Goal: Information Seeking & Learning: Learn about a topic

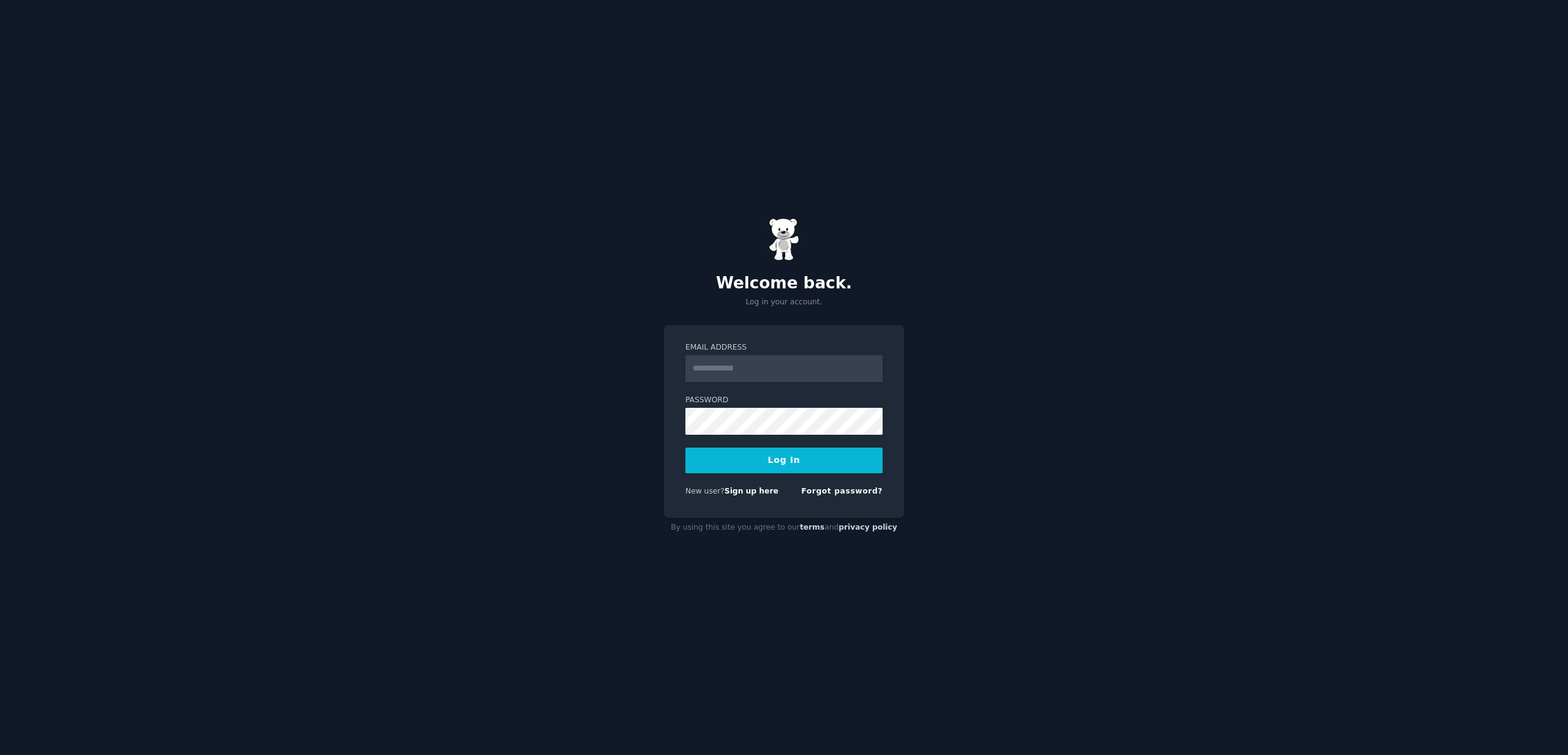
click at [741, 370] on input "Email Address" at bounding box center [784, 368] width 197 height 27
type input "**********"
click at [698, 534] on div "By using this site you agree to our terms and privacy policy" at bounding box center [784, 528] width 240 height 20
click at [783, 462] on button "Log In" at bounding box center [784, 460] width 197 height 26
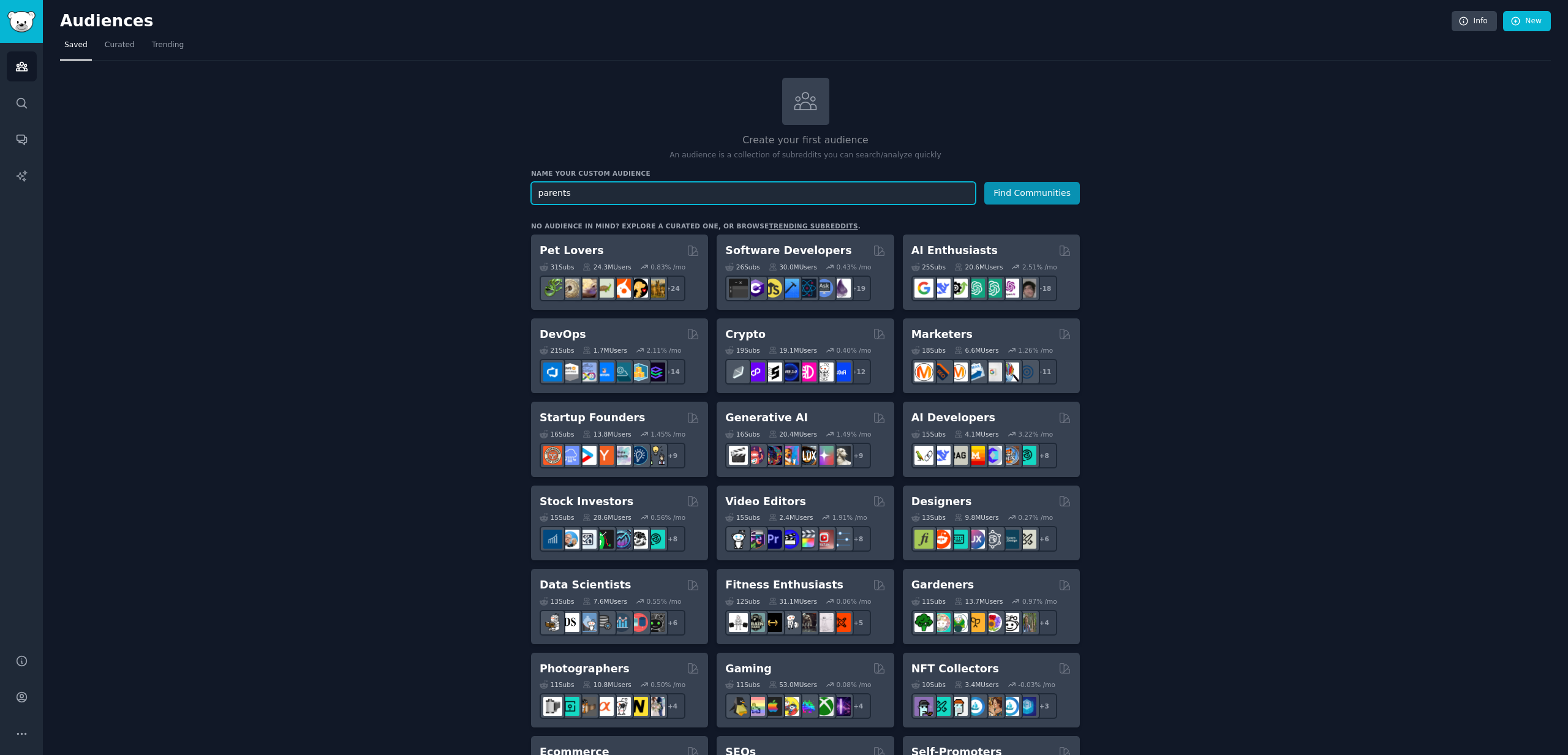
type input "parents"
click at [984, 182] on button "Find Communities" at bounding box center [1032, 193] width 96 height 23
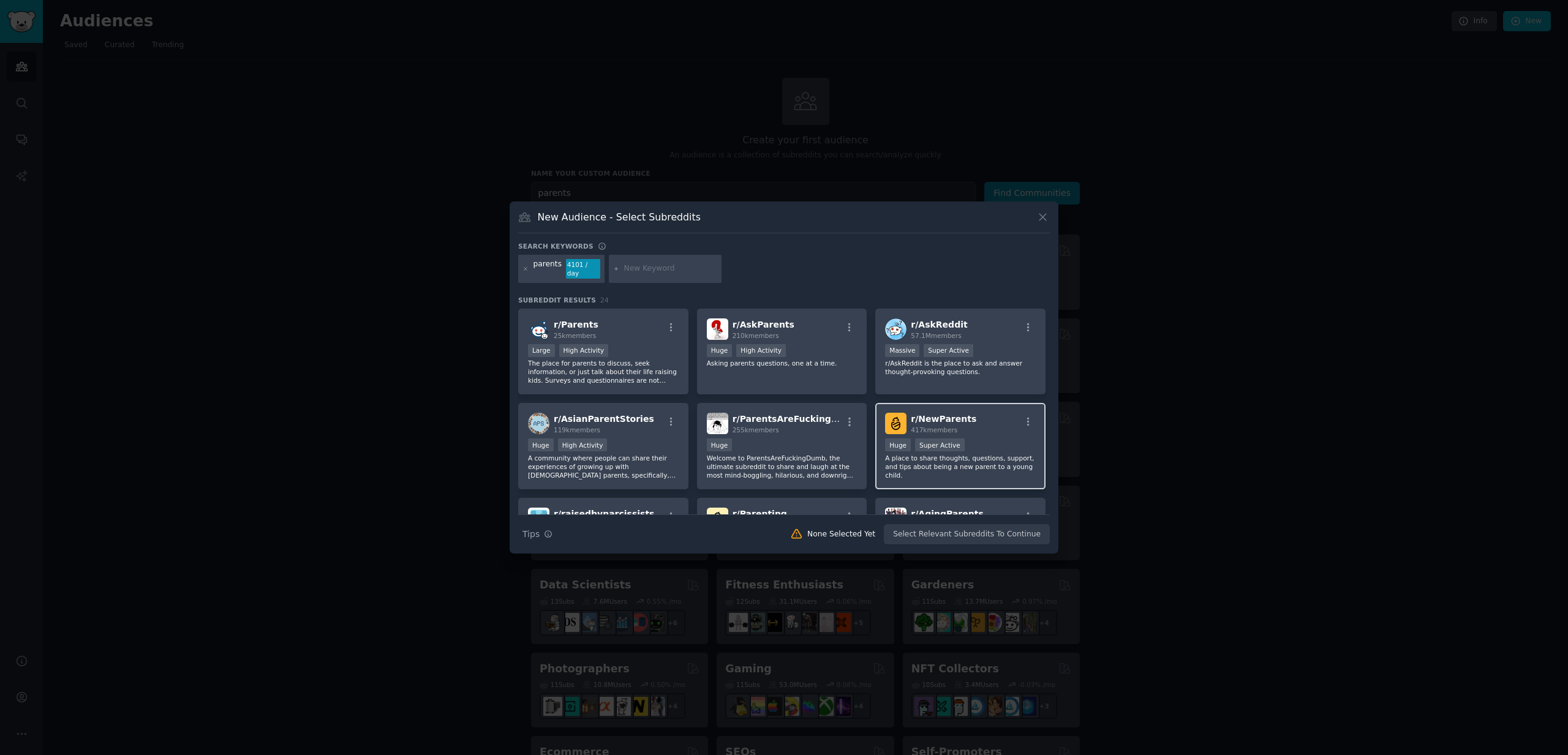
click at [982, 430] on div "r/ NewParents 417k members >= 95th percentile for submissions / day Huge Super …" at bounding box center [960, 446] width 170 height 87
click at [1043, 221] on icon at bounding box center [1043, 218] width 7 height 7
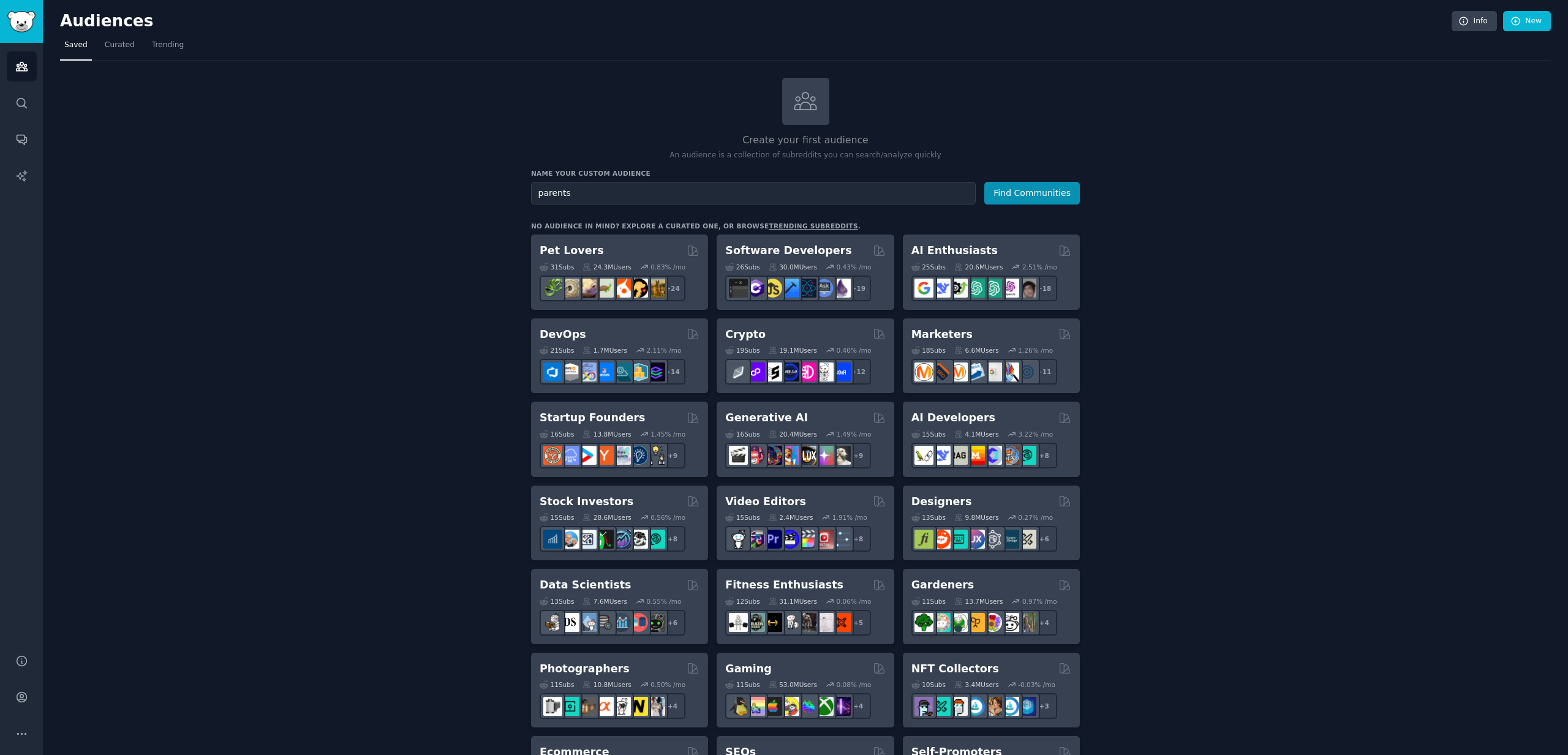
click at [936, 496] on h2 "Designers" at bounding box center [942, 502] width 60 height 15
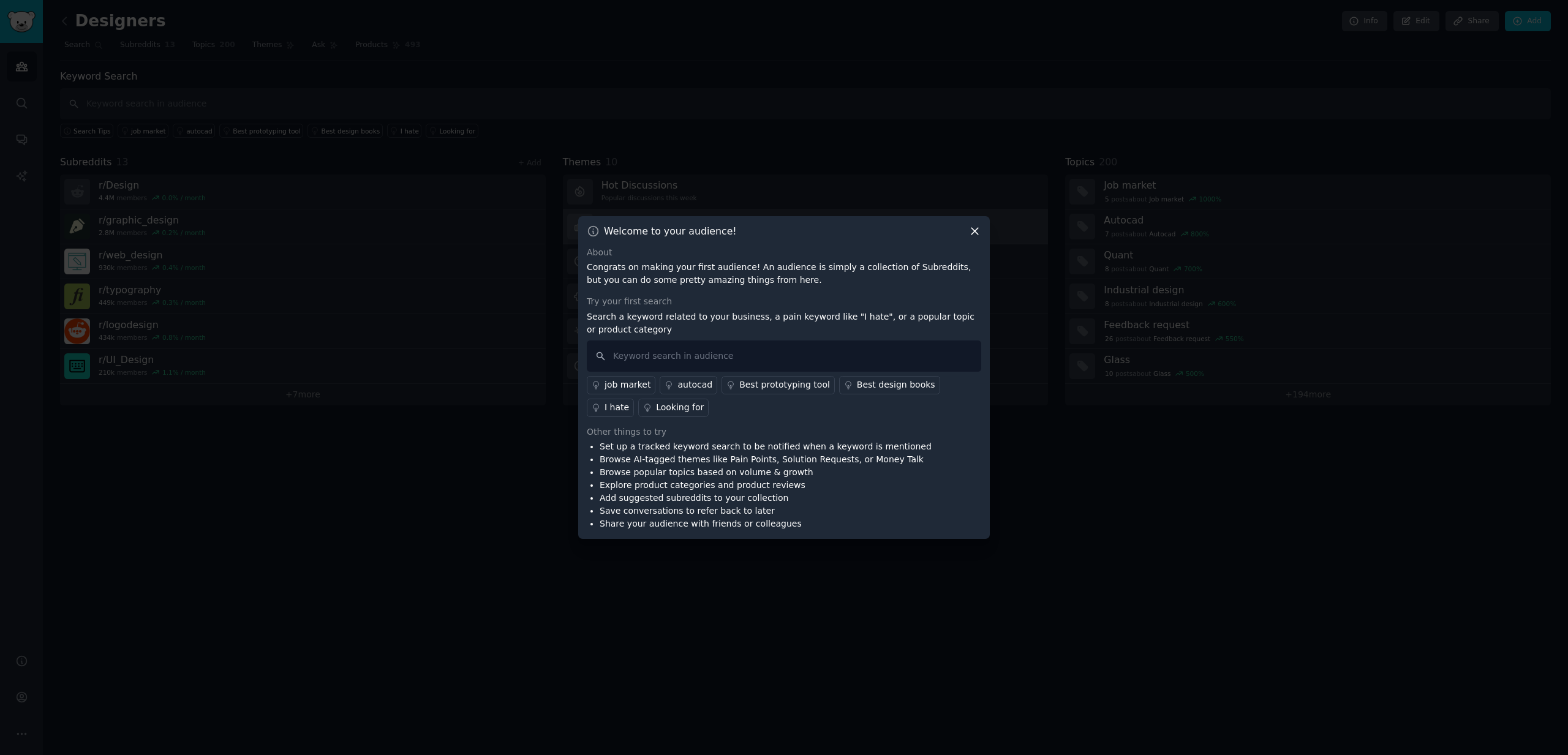
click at [974, 232] on icon at bounding box center [975, 231] width 13 height 13
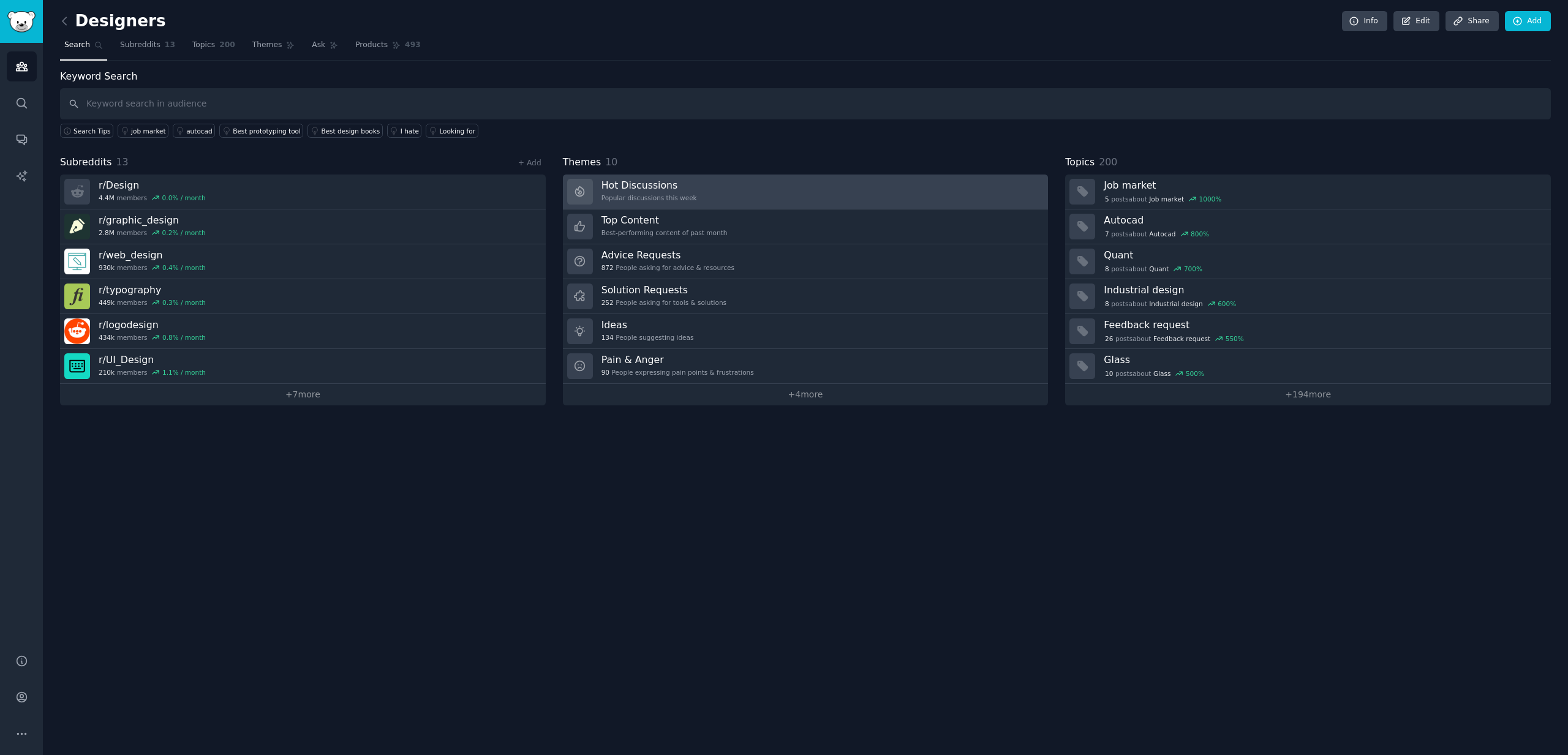
click at [728, 192] on link "Hot Discussions Popular discussions this week" at bounding box center [806, 192] width 486 height 35
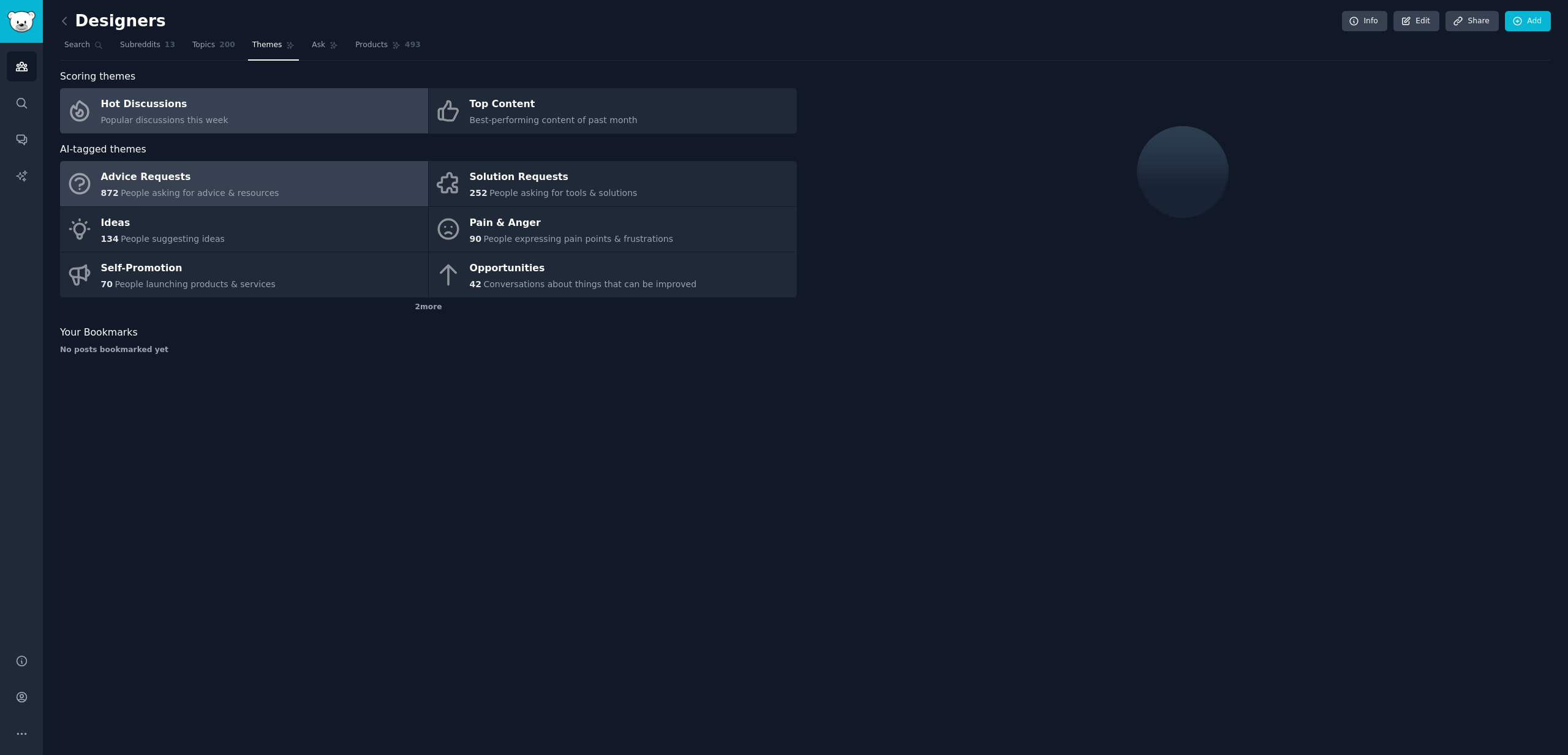
click at [276, 190] on link "Advice Requests 872 People asking for advice & resources" at bounding box center [244, 183] width 368 height 45
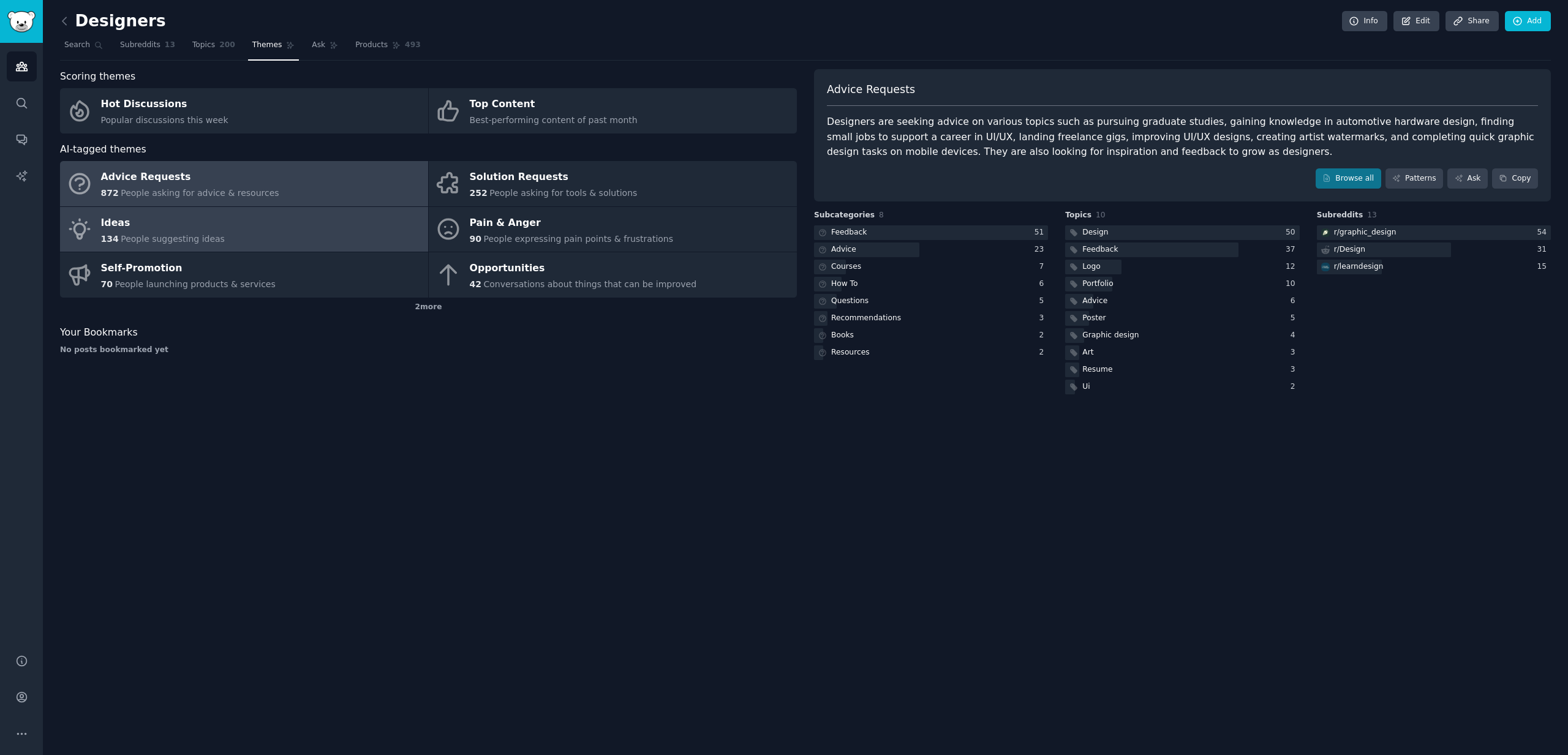
click at [232, 233] on link "Ideas 134 People suggesting ideas" at bounding box center [244, 229] width 368 height 45
